Goal: Information Seeking & Learning: Learn about a topic

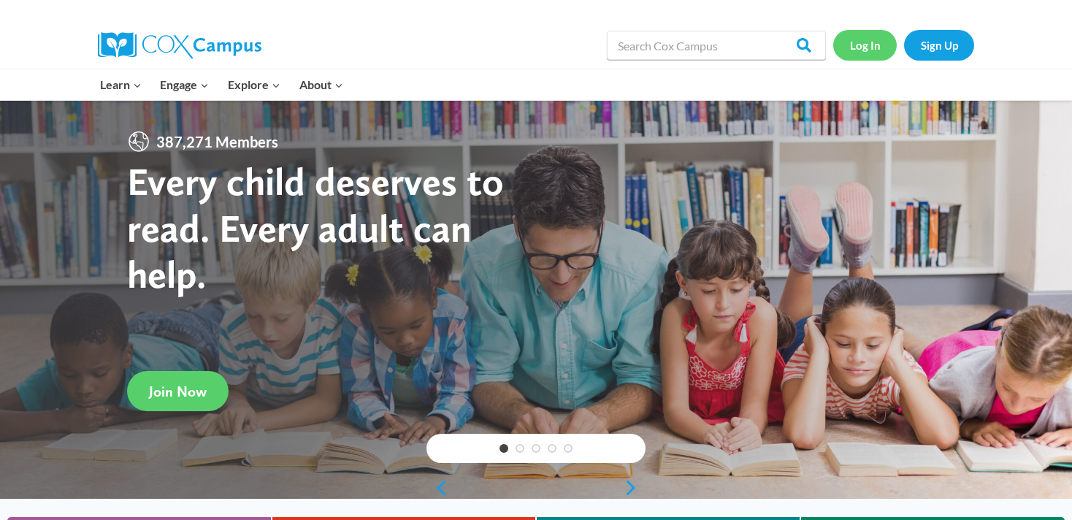
click at [864, 50] on link "Log In" at bounding box center [865, 45] width 64 height 30
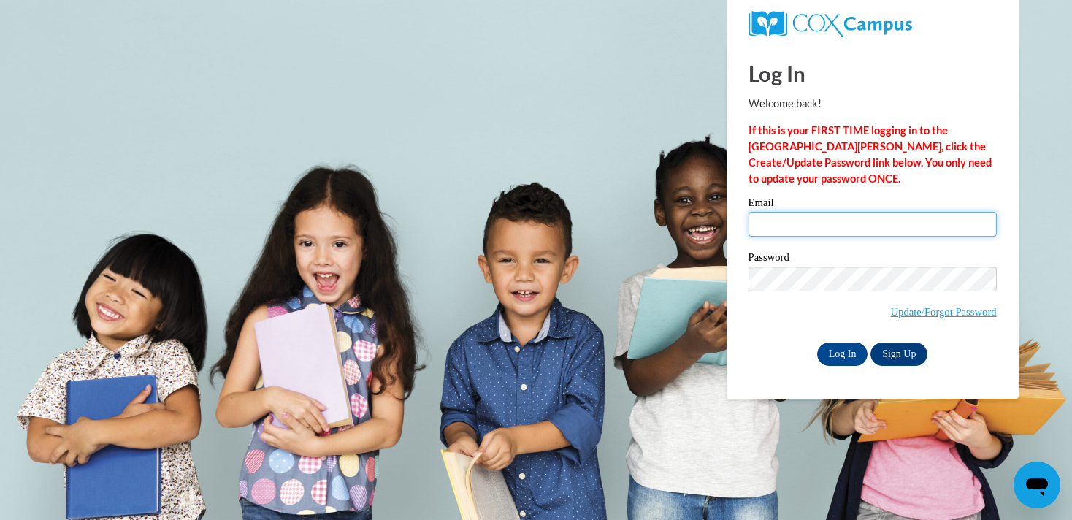
type input "eddeille.thomas@k12.hi.us"
click at [830, 337] on div "Email eddeille.thomas@k12.hi.us Password Update/Forgot Password Log In Sign Up …" at bounding box center [872, 281] width 248 height 168
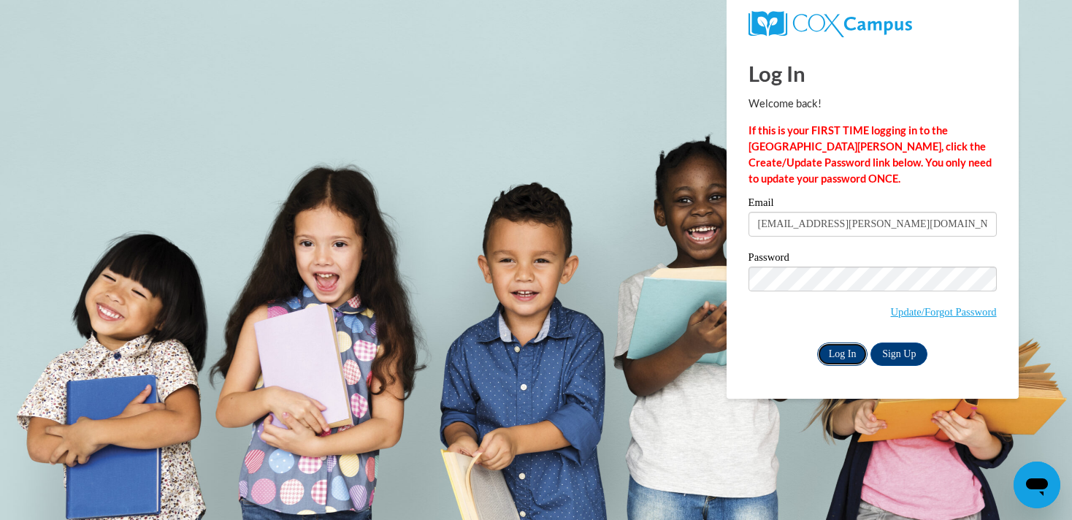
click at [830, 351] on input "Log In" at bounding box center [842, 353] width 51 height 23
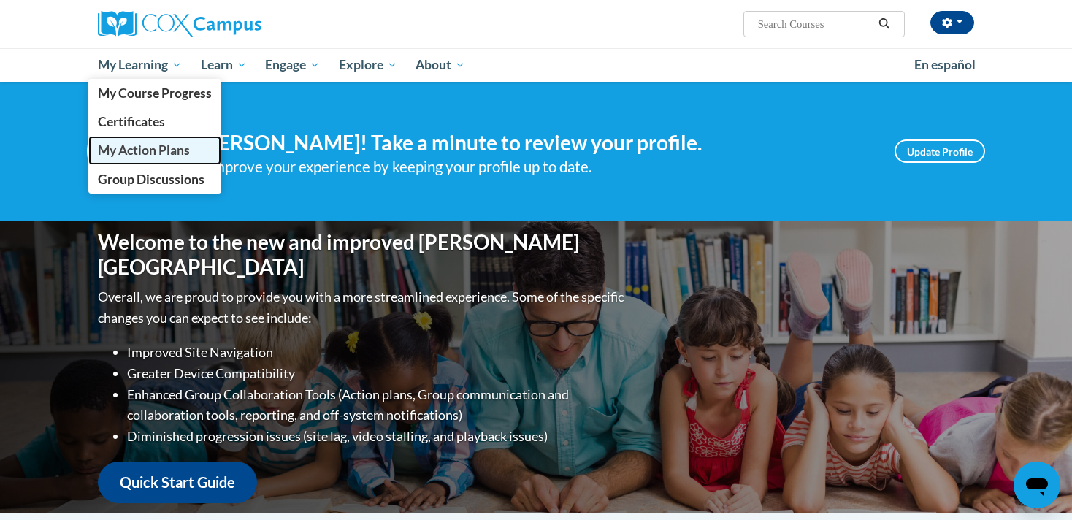
click at [157, 148] on span "My Action Plans" at bounding box center [144, 149] width 92 height 15
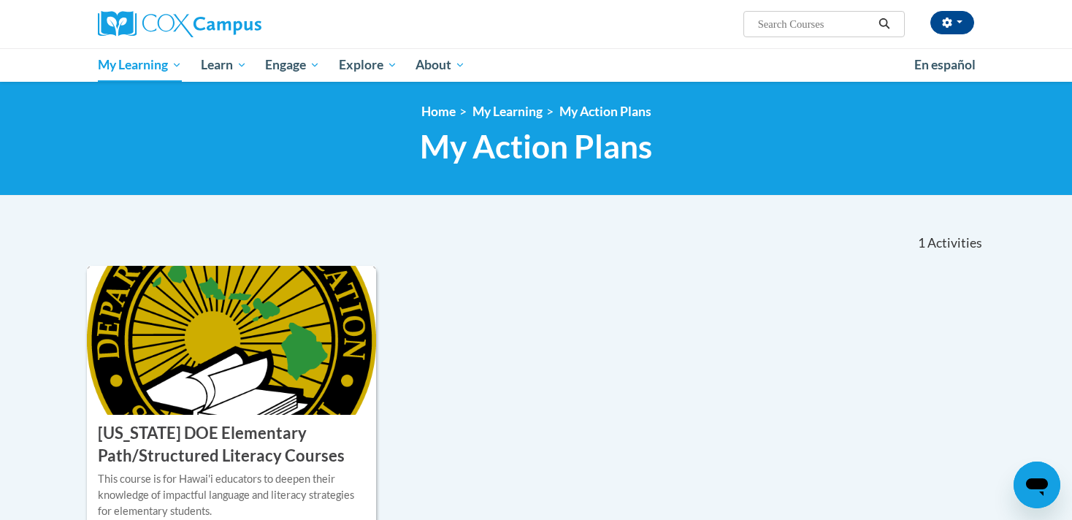
click at [177, 297] on img at bounding box center [231, 340] width 289 height 149
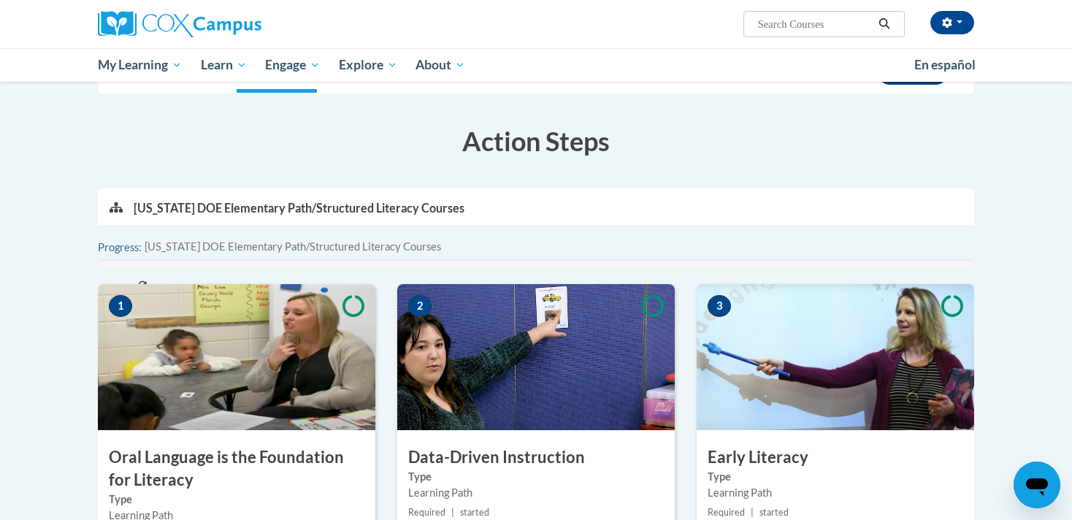
scroll to position [222, 0]
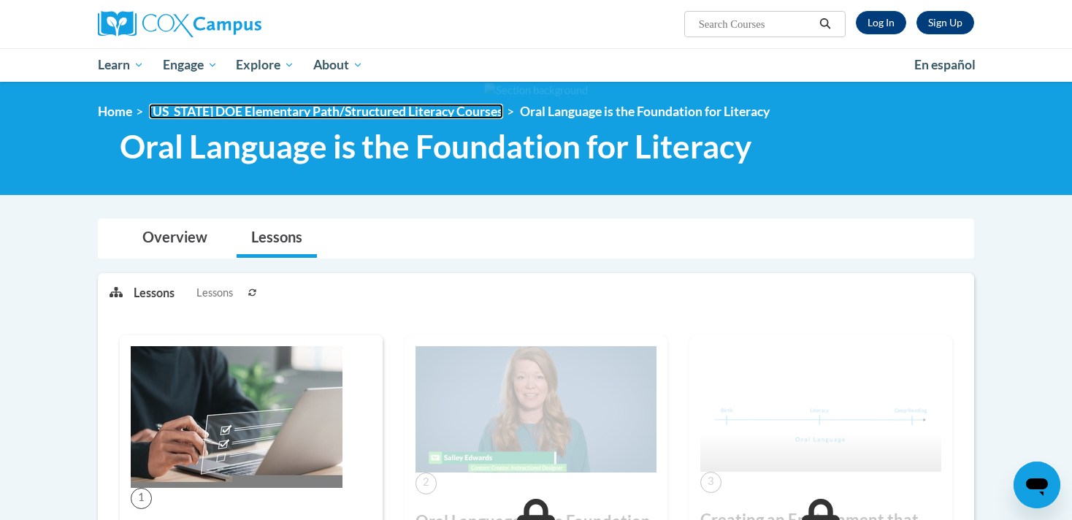
click at [187, 105] on link "Hawaii DOE Elementary Path/Structured Literacy Courses" at bounding box center [326, 111] width 354 height 15
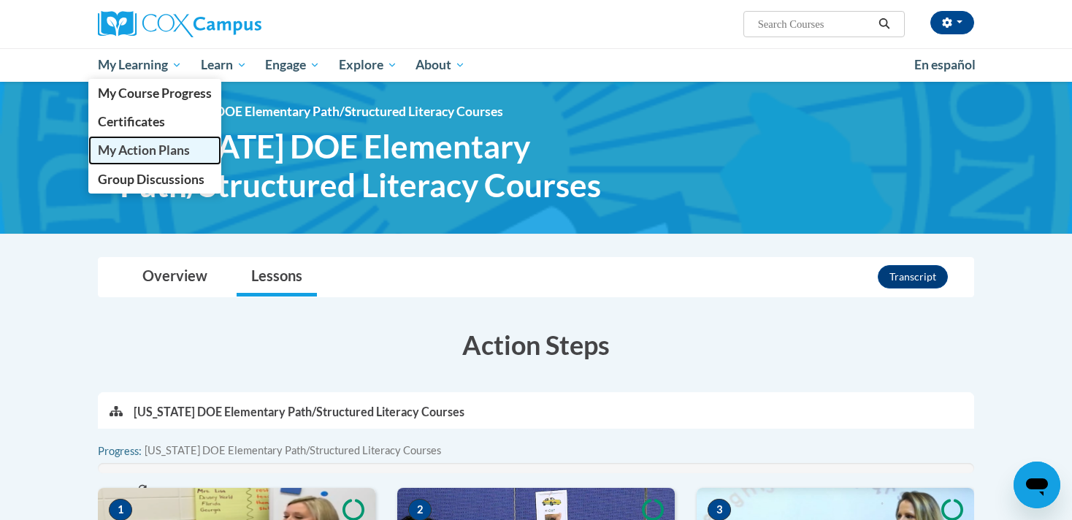
click at [157, 154] on span "My Action Plans" at bounding box center [144, 149] width 92 height 15
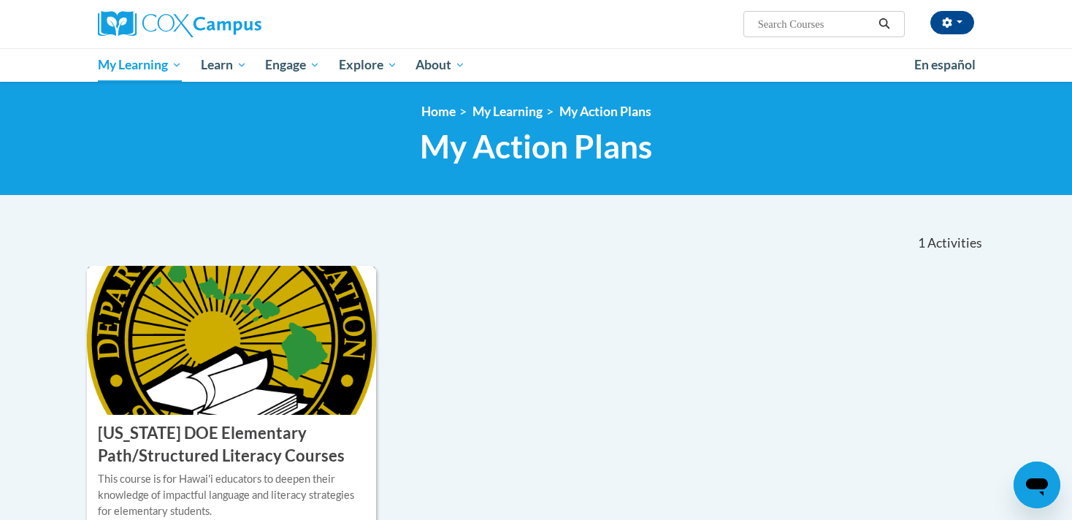
click at [177, 322] on img at bounding box center [231, 340] width 289 height 149
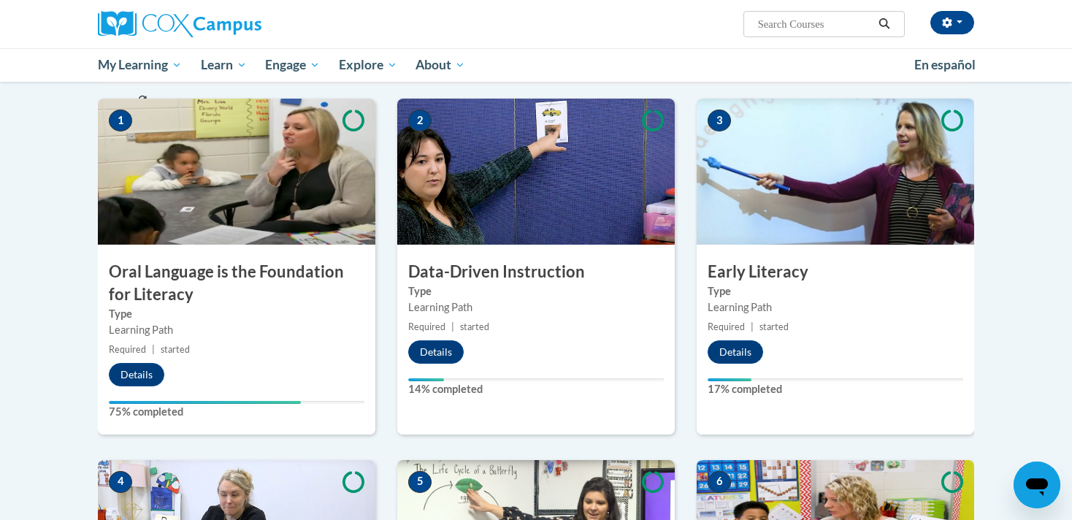
scroll to position [401, 0]
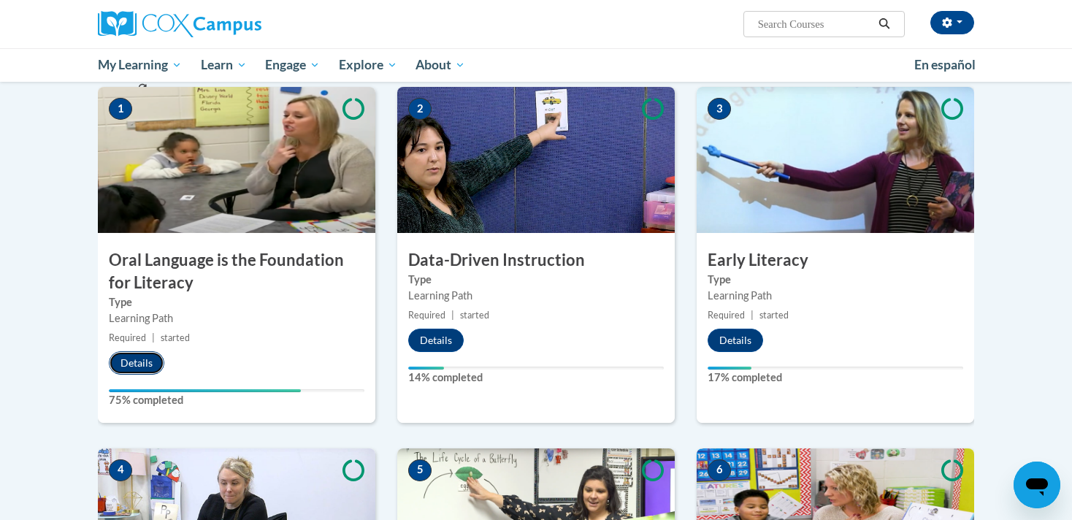
click at [142, 367] on button "Details" at bounding box center [136, 362] width 55 height 23
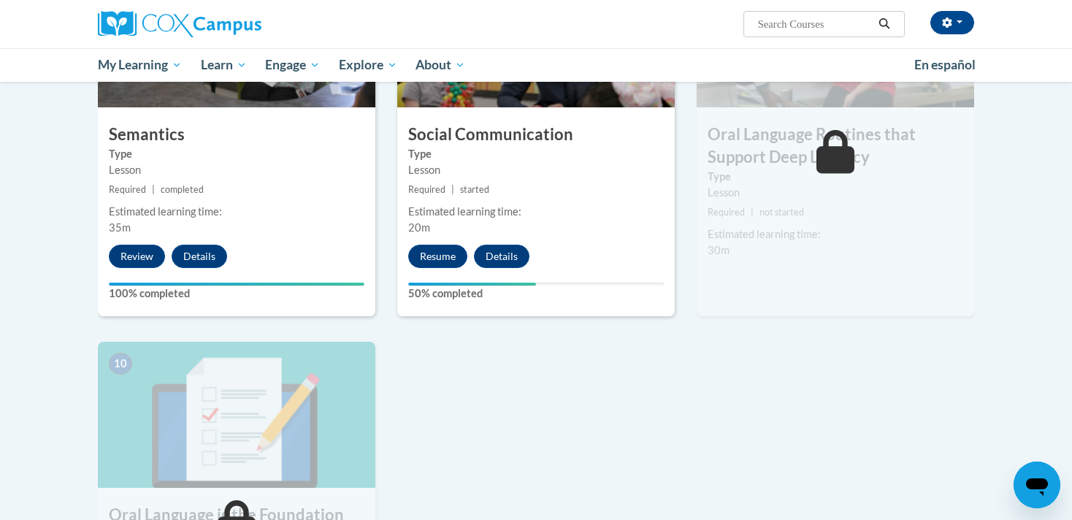
scroll to position [1211, 0]
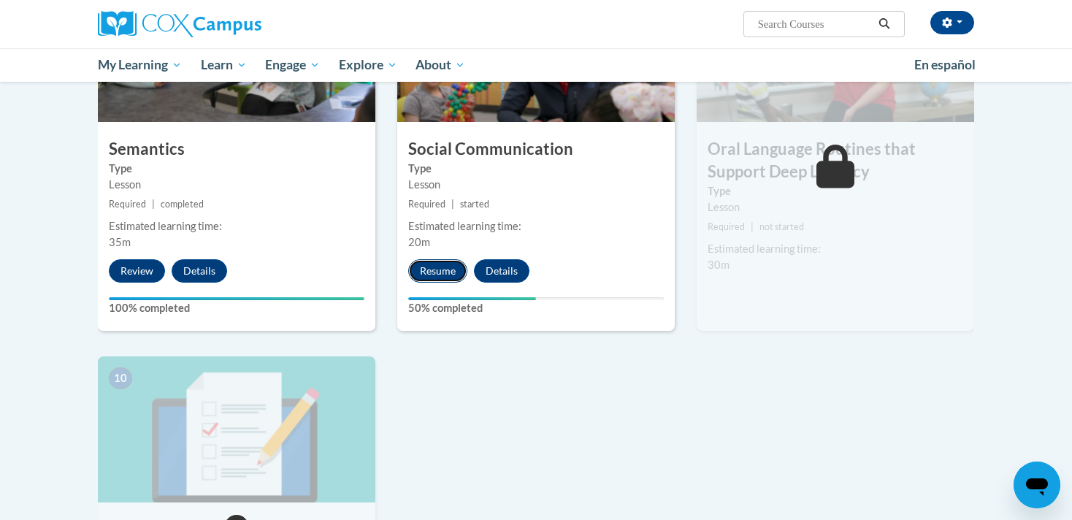
click at [450, 269] on button "Resume" at bounding box center [437, 270] width 59 height 23
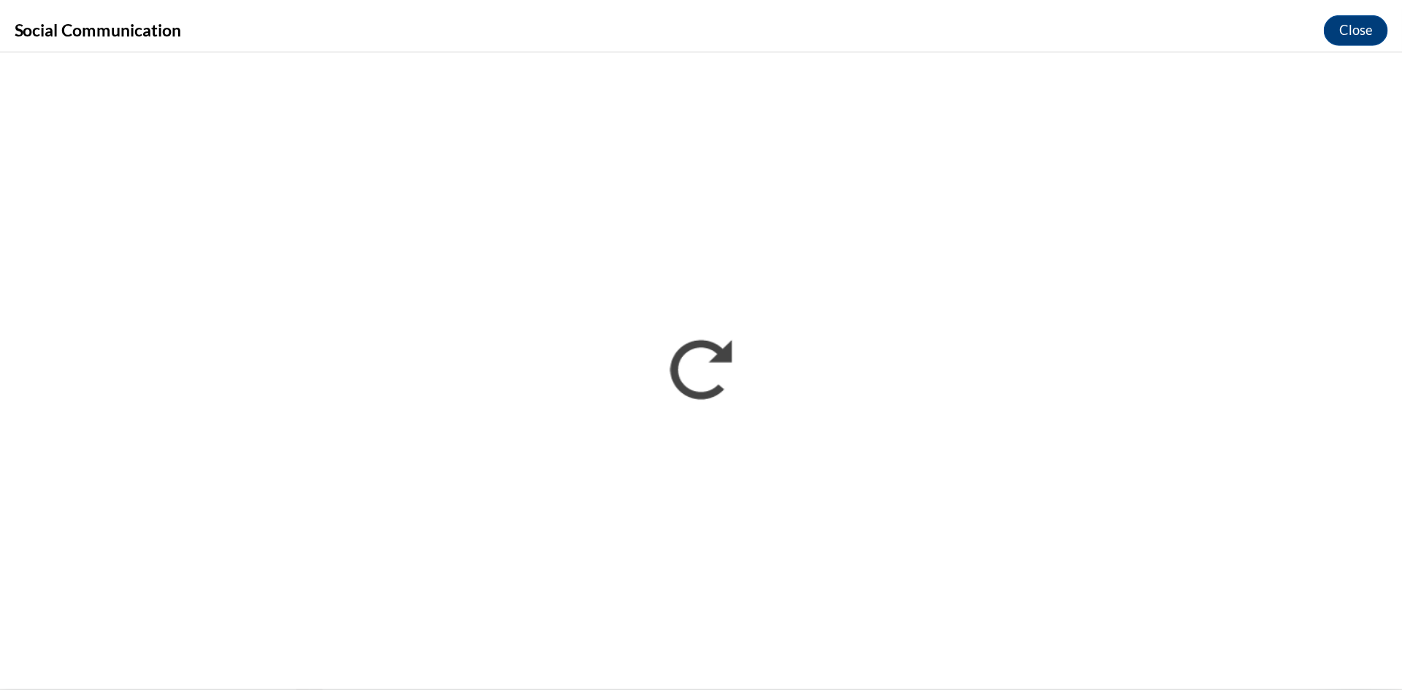
scroll to position [0, 0]
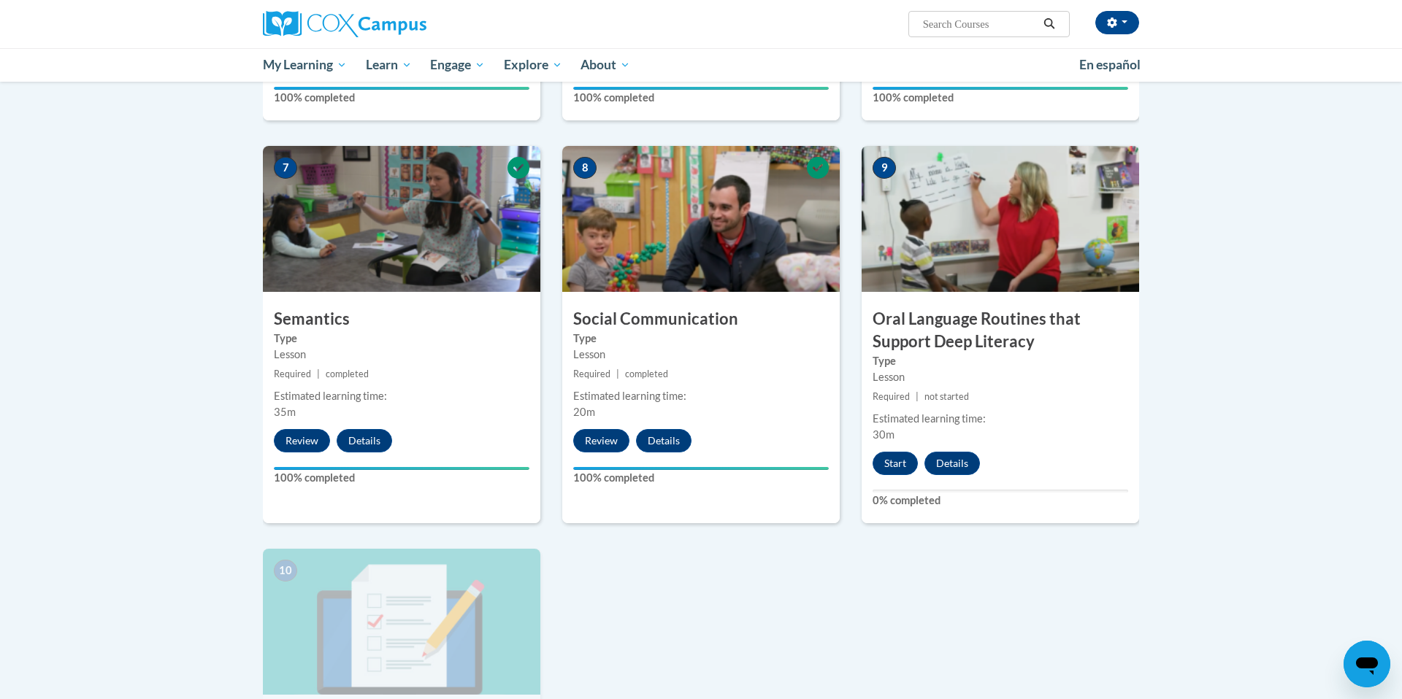
scroll to position [1053, 0]
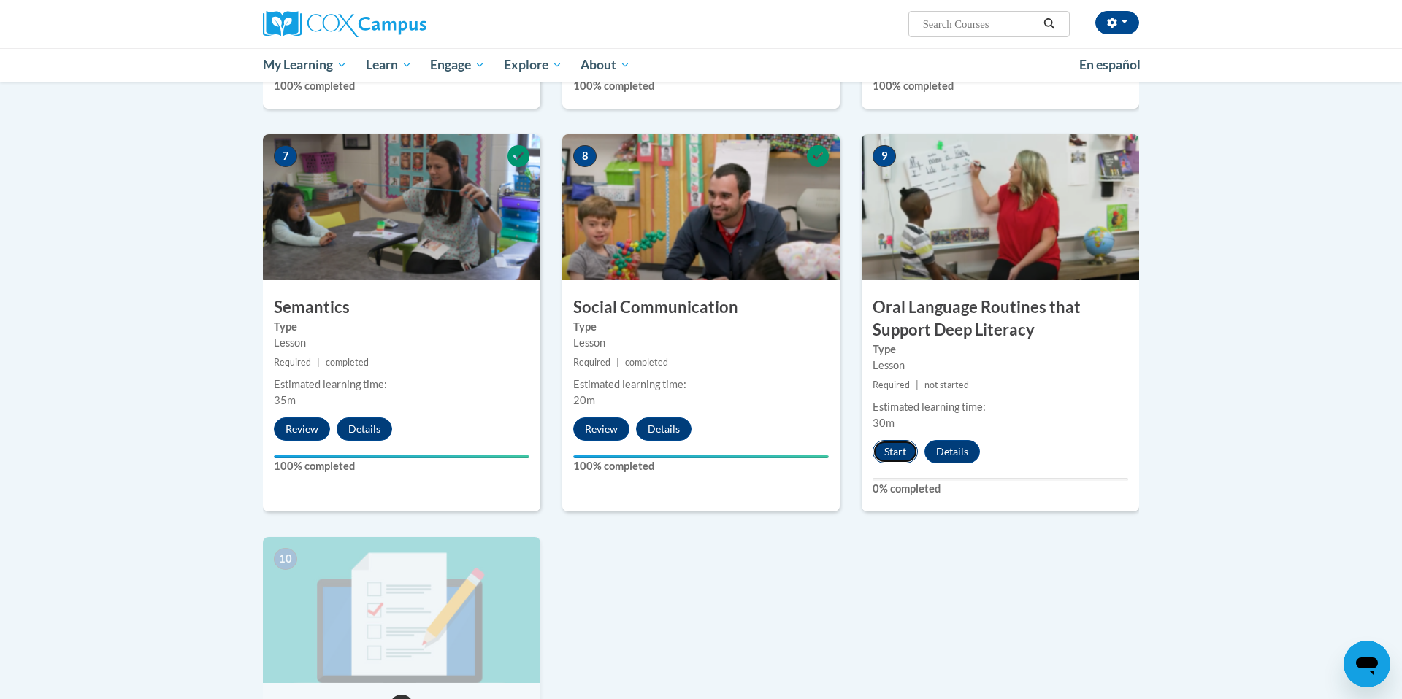
click at [895, 453] on button "Start" at bounding box center [894, 451] width 45 height 23
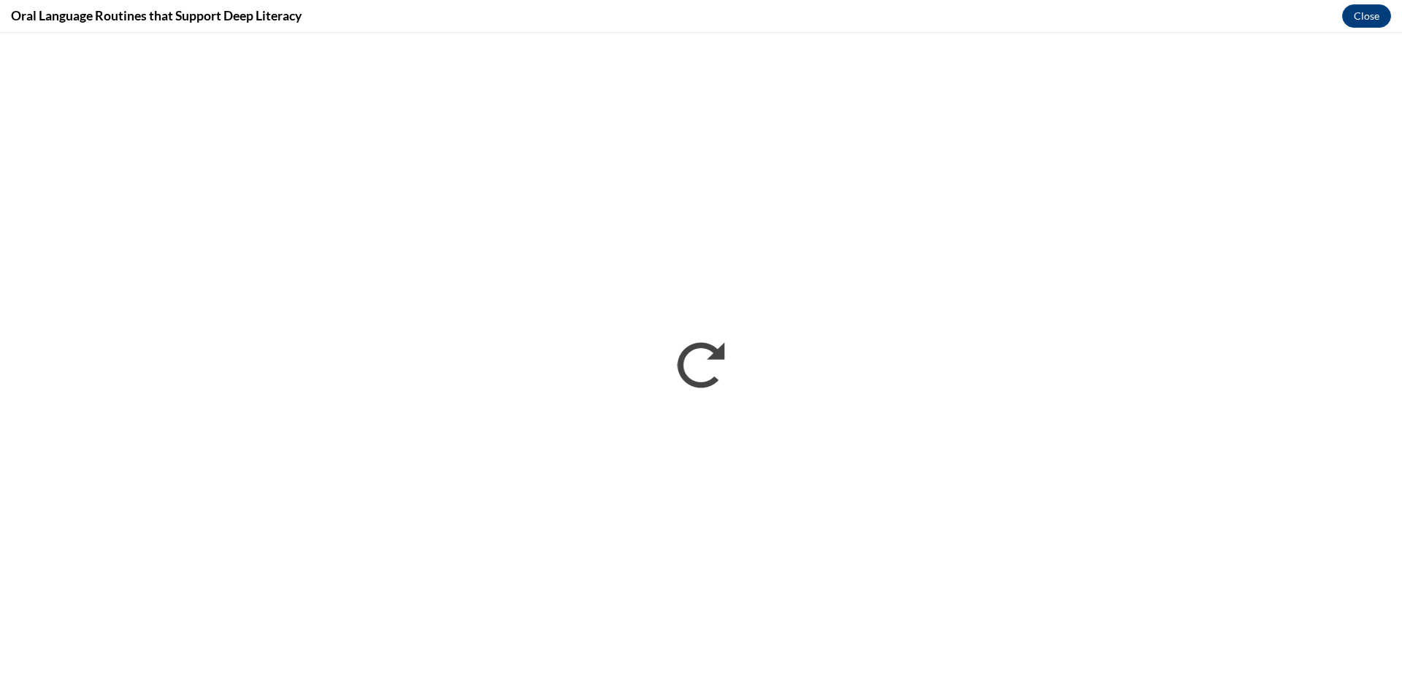
scroll to position [0, 0]
